Goal: Transaction & Acquisition: Purchase product/service

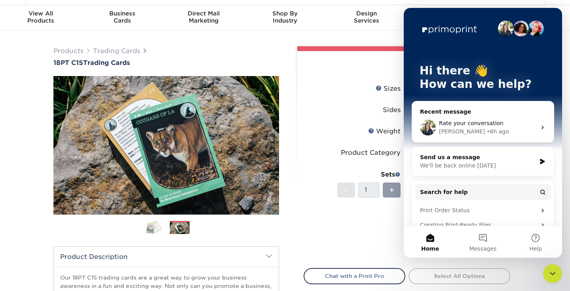
click at [280, 69] on div "Products Trading Cards 18PT C1S Trading Cards Previous Next /" at bounding box center [167, 229] width 238 height 367
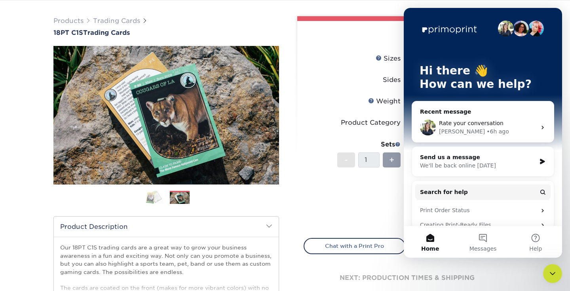
scroll to position [11, 0]
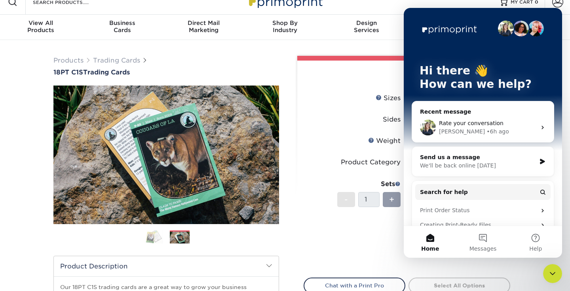
click at [554, 273] on icon "Close Intercom Messenger" at bounding box center [553, 274] width 10 height 10
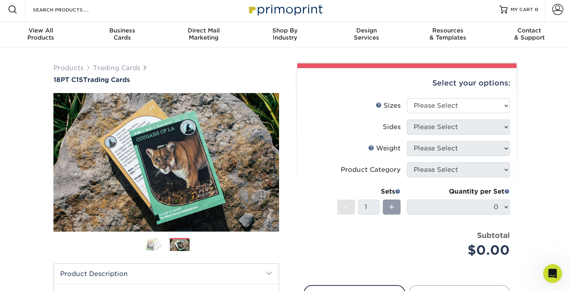
scroll to position [2, 0]
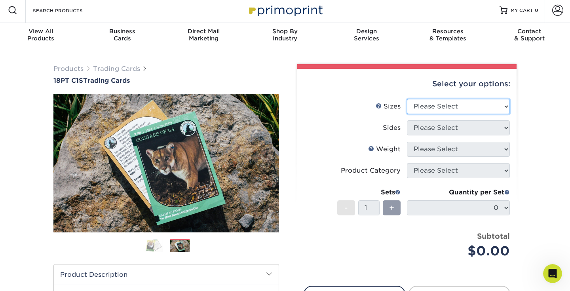
click at [468, 104] on select "Please Select 2.5" x 3.5"" at bounding box center [458, 106] width 103 height 15
select select "2.50x3.50"
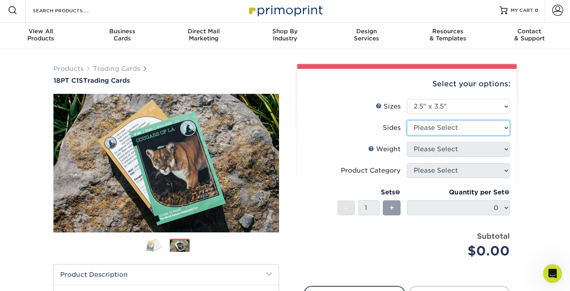
click at [450, 129] on select "Please Select Print Both Sides Print Front Only" at bounding box center [458, 127] width 103 height 15
select select "13abbda7-1d64-4f25-8bb2-c179b224825d"
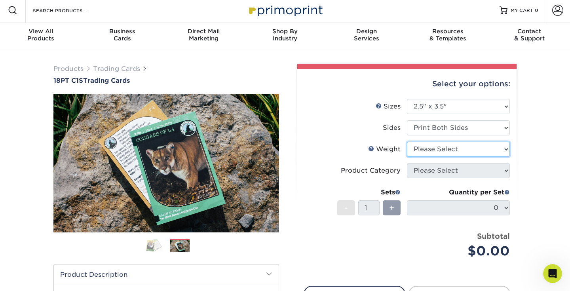
click at [439, 150] on select "Please Select 18PT C1S" at bounding box center [458, 149] width 103 height 15
select select "18PTC1S"
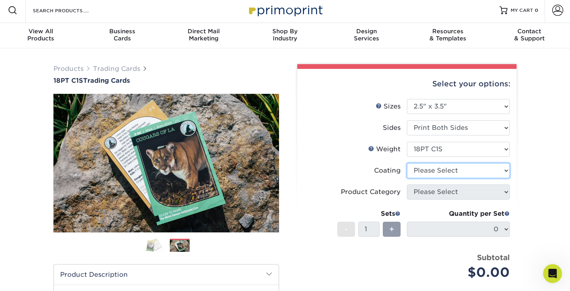
click at [433, 170] on select at bounding box center [458, 170] width 103 height 15
select select "3e7618de-abca-4bda-9f97-8b9129e913d8"
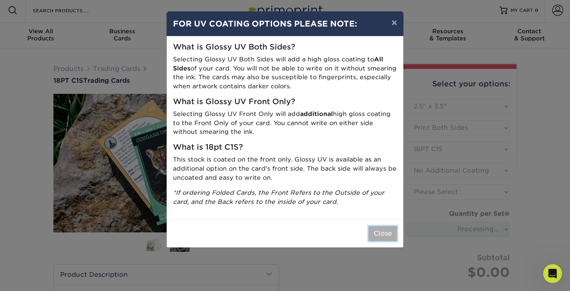
click at [383, 241] on button "Close" at bounding box center [383, 233] width 29 height 15
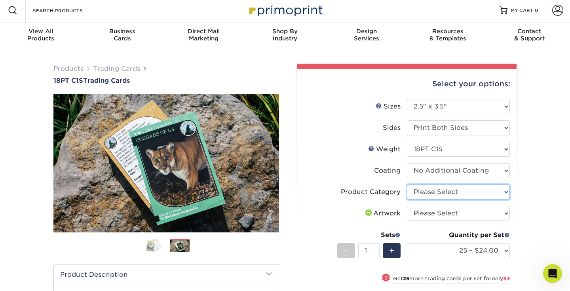
click at [431, 196] on select "Please Select Trading Cards" at bounding box center [458, 192] width 103 height 15
select select "c2f9bce9-36c2-409d-b101-c29d9d031e18"
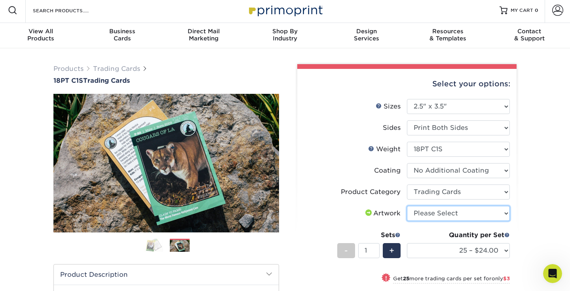
click at [431, 211] on select "Please Select I will upload files I need a design - $100" at bounding box center [458, 213] width 103 height 15
select select "upload"
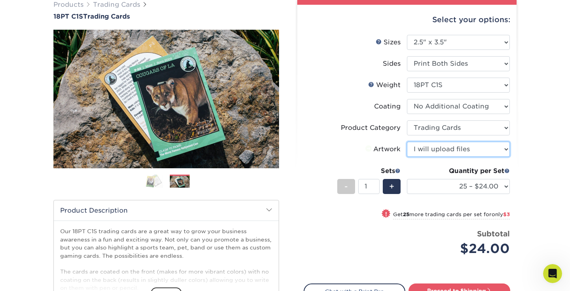
scroll to position [74, 0]
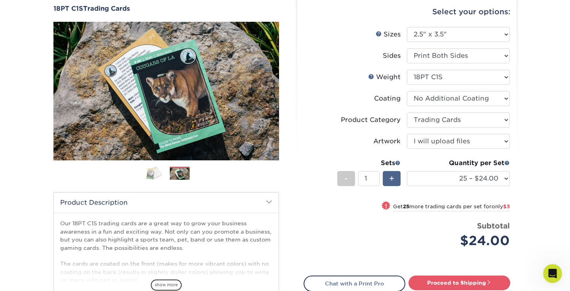
click at [393, 177] on span "+" at bounding box center [391, 179] width 5 height 12
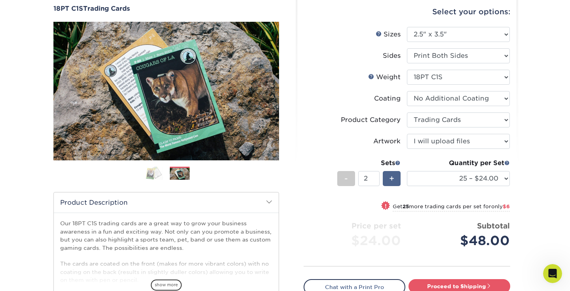
click at [393, 177] on span "+" at bounding box center [391, 179] width 5 height 12
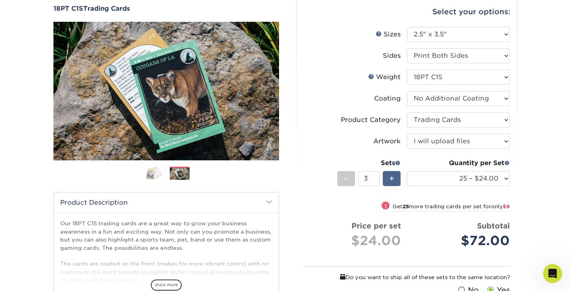
click at [393, 177] on span "+" at bounding box center [391, 179] width 5 height 12
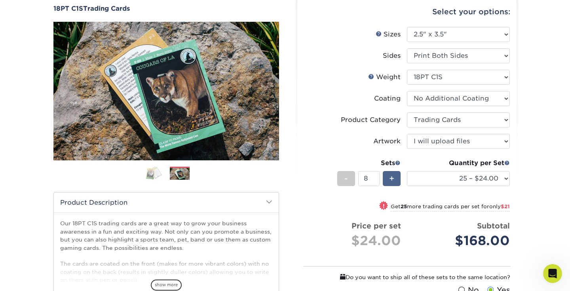
click at [393, 177] on span "+" at bounding box center [391, 179] width 5 height 12
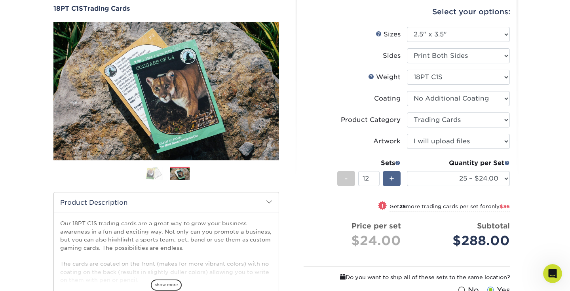
type input "13"
click at [316, 180] on li "Sets - 13 + Quantity per Set 25 – $24.00 50 – $27.00 75 – $35.00 100 – $39.00 2…" at bounding box center [407, 178] width 206 height 46
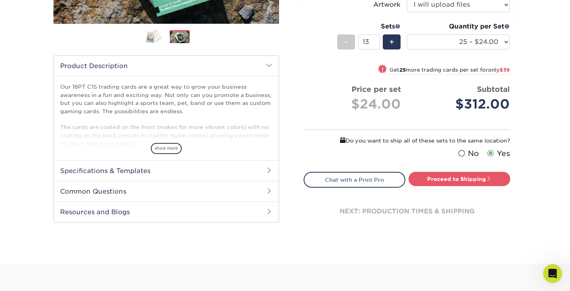
scroll to position [212, 0]
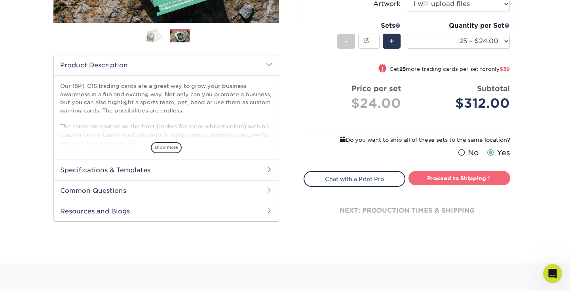
click at [437, 178] on link "Proceed to Shipping" at bounding box center [460, 178] width 102 height 14
type input "Set 1"
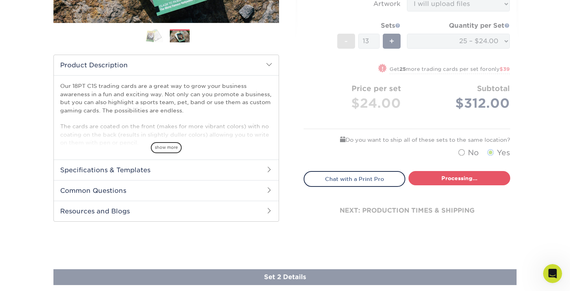
select select "93496b82-97d9-442a-849d-a6c043c823b6"
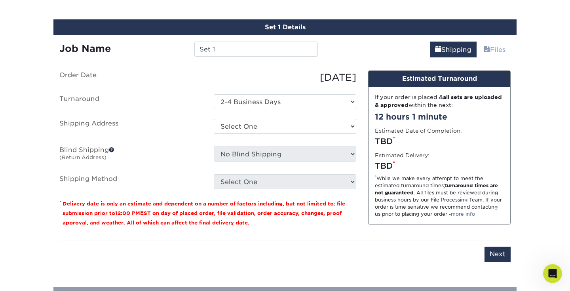
scroll to position [444, 0]
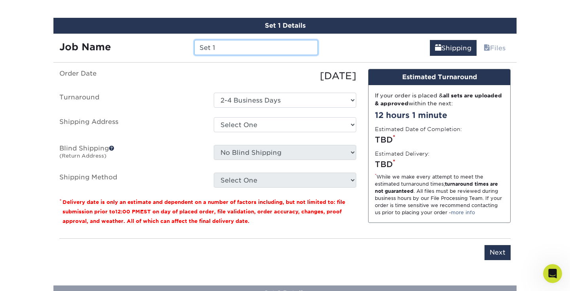
drag, startPoint x: 219, startPoint y: 47, endPoint x: 190, endPoint y: 46, distance: 29.4
click at [190, 46] on div "Set 1" at bounding box center [256, 47] width 135 height 15
type input "Title"
click at [195, 70] on label "Order Date" at bounding box center [130, 76] width 154 height 14
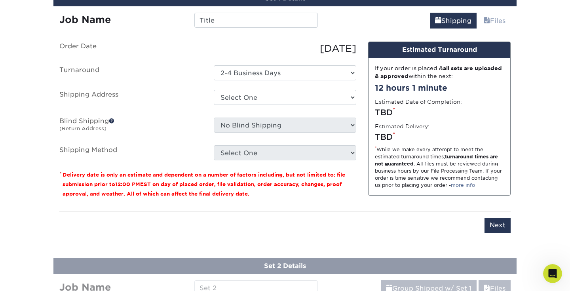
scroll to position [477, 0]
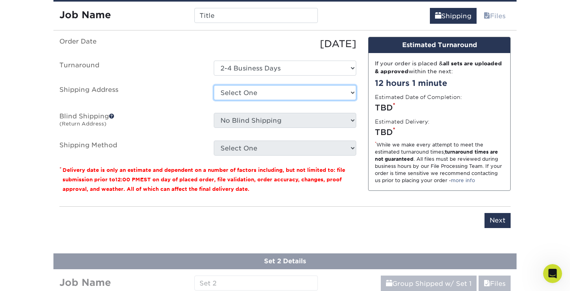
click at [244, 97] on select "Select One + Add New Address - Login" at bounding box center [285, 92] width 143 height 15
select select "newaddress"
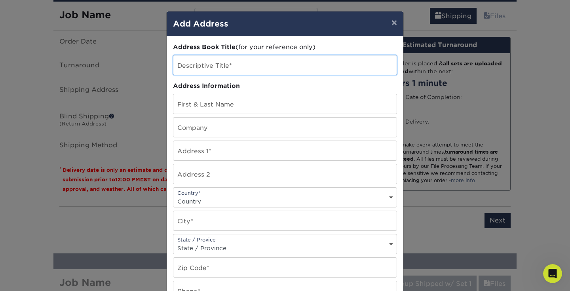
click at [216, 67] on input "text" at bounding box center [285, 64] width 223 height 19
type input "NW Documentary"
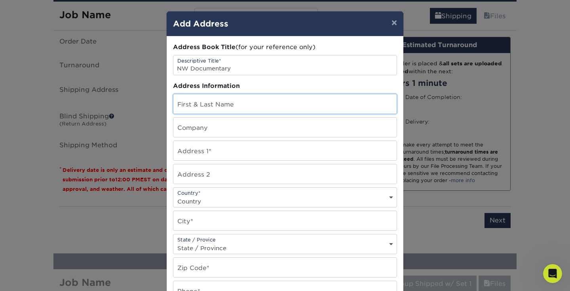
click at [187, 113] on input "text" at bounding box center [285, 103] width 223 height 19
type input "[PERSON_NAME]"
click at [209, 129] on input "text" at bounding box center [285, 127] width 223 height 19
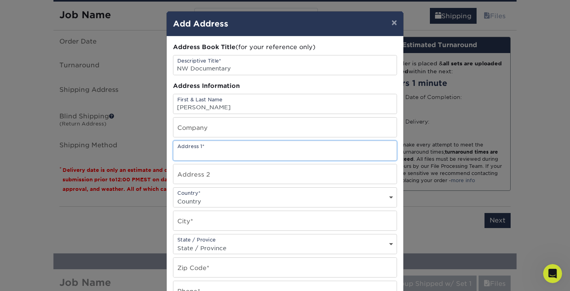
click at [193, 153] on input "text" at bounding box center [285, 150] width 223 height 19
type input "[STREET_ADDRESS]"
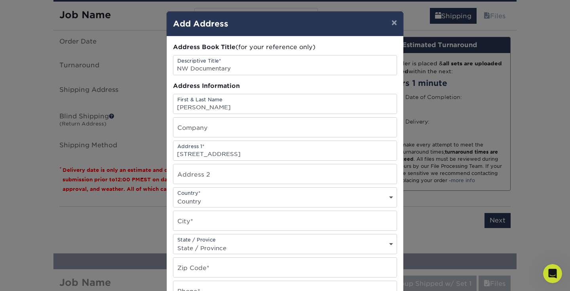
click at [200, 198] on select "Country [GEOGRAPHIC_DATA] [GEOGRAPHIC_DATA] ----------------------------- [GEOG…" at bounding box center [285, 201] width 223 height 11
select select "US"
click at [197, 219] on input "text" at bounding box center [285, 220] width 223 height 19
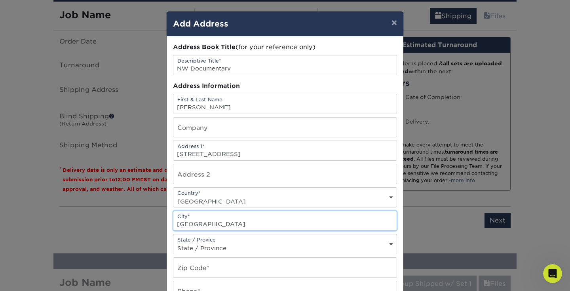
type input "[GEOGRAPHIC_DATA]"
click at [188, 244] on select "State / Province [US_STATE] [US_STATE] [US_STATE] [US_STATE] [US_STATE] [US_STA…" at bounding box center [285, 247] width 223 height 11
select select "OR"
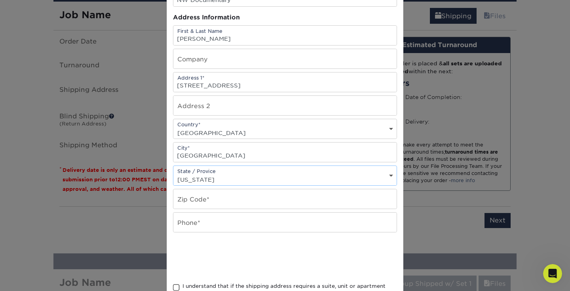
scroll to position [69, 0]
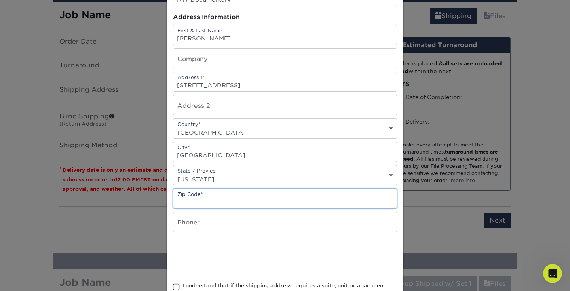
click at [209, 201] on input "text" at bounding box center [285, 198] width 223 height 19
type input "97229"
click at [195, 219] on input "text" at bounding box center [285, 221] width 223 height 19
type input "5"
type input "5038815535"
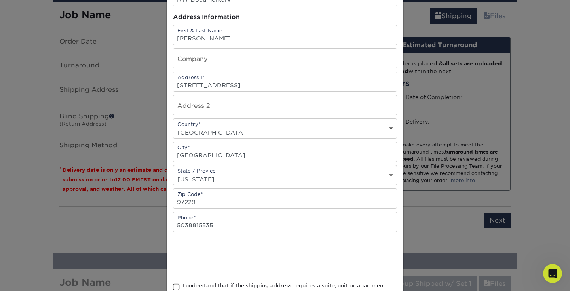
click at [340, 263] on div at bounding box center [285, 257] width 224 height 31
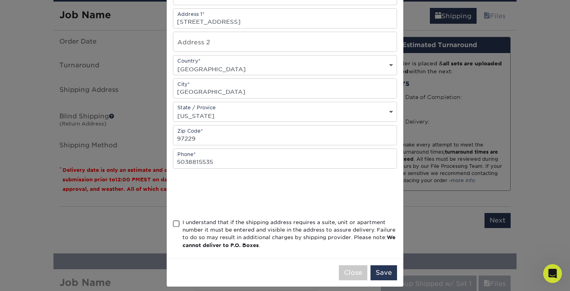
scroll to position [139, 0]
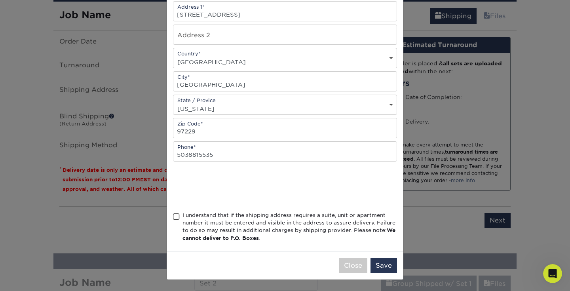
click at [174, 214] on span at bounding box center [176, 217] width 7 height 8
click at [0, 0] on input "I understand that if the shipping address requires a suite, unit or apartment n…" at bounding box center [0, 0] width 0 height 0
click at [385, 267] on button "Save" at bounding box center [384, 265] width 27 height 15
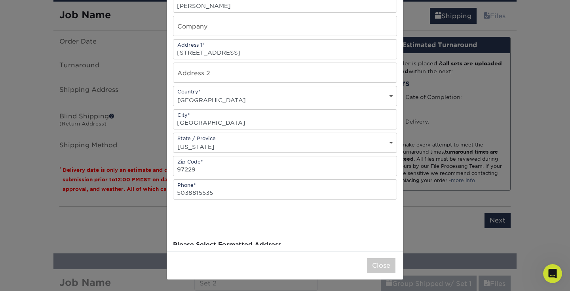
scroll to position [0, 0]
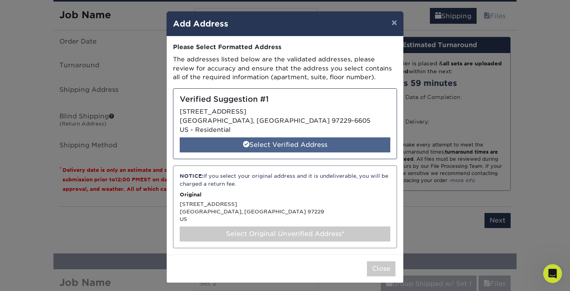
click at [279, 147] on div "Select Verified Address" at bounding box center [285, 144] width 211 height 15
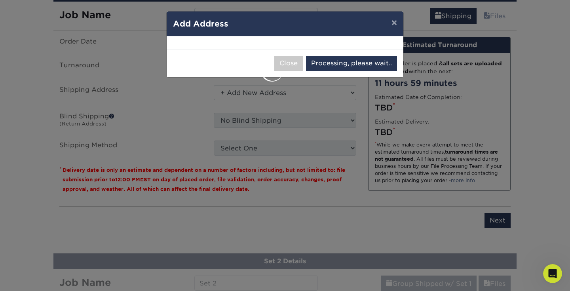
select select "285131"
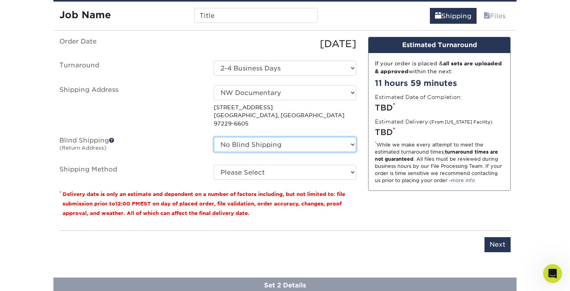
click at [272, 139] on select "No Blind Shipping + Add New Address" at bounding box center [285, 144] width 143 height 15
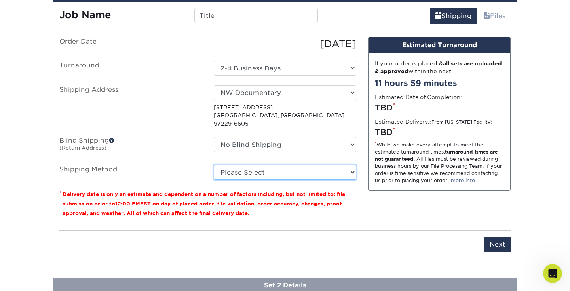
click at [264, 165] on select "Please Select Ground Shipping (+$23.88) 3 Day Shipping Service (+$30.15) 2 Day …" at bounding box center [285, 172] width 143 height 15
select select "03"
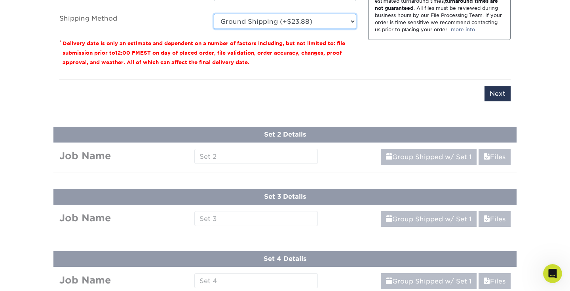
scroll to position [629, 0]
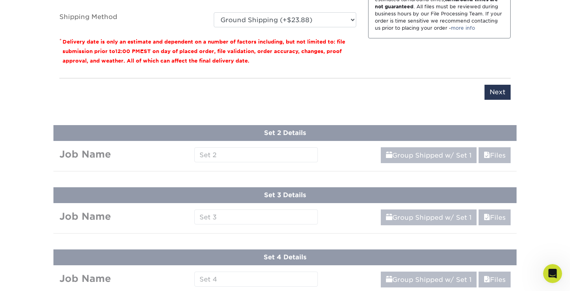
click at [278, 109] on div "Products Trading Cards 18PT C1S Trading Cards Previous Next show more" at bounding box center [285, 144] width 570 height 1444
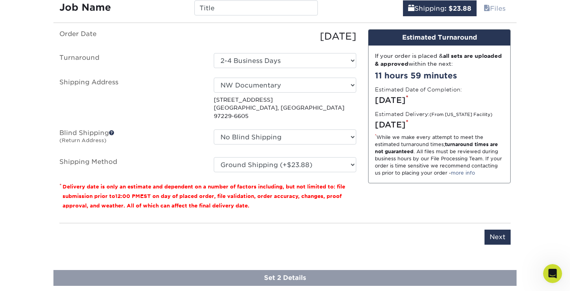
scroll to position [485, 0]
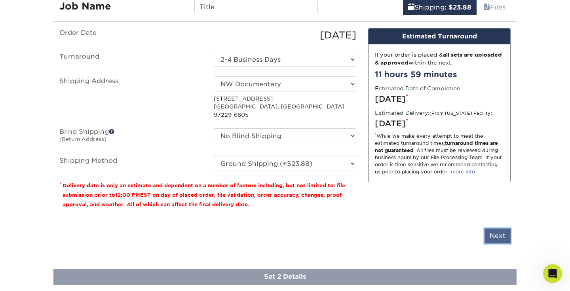
click at [497, 229] on input "Next" at bounding box center [498, 236] width 26 height 15
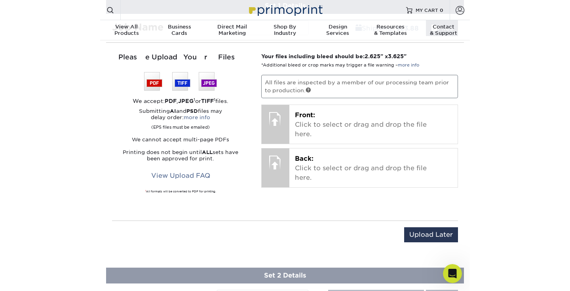
scroll to position [426, 0]
